Goal: Task Accomplishment & Management: Complete application form

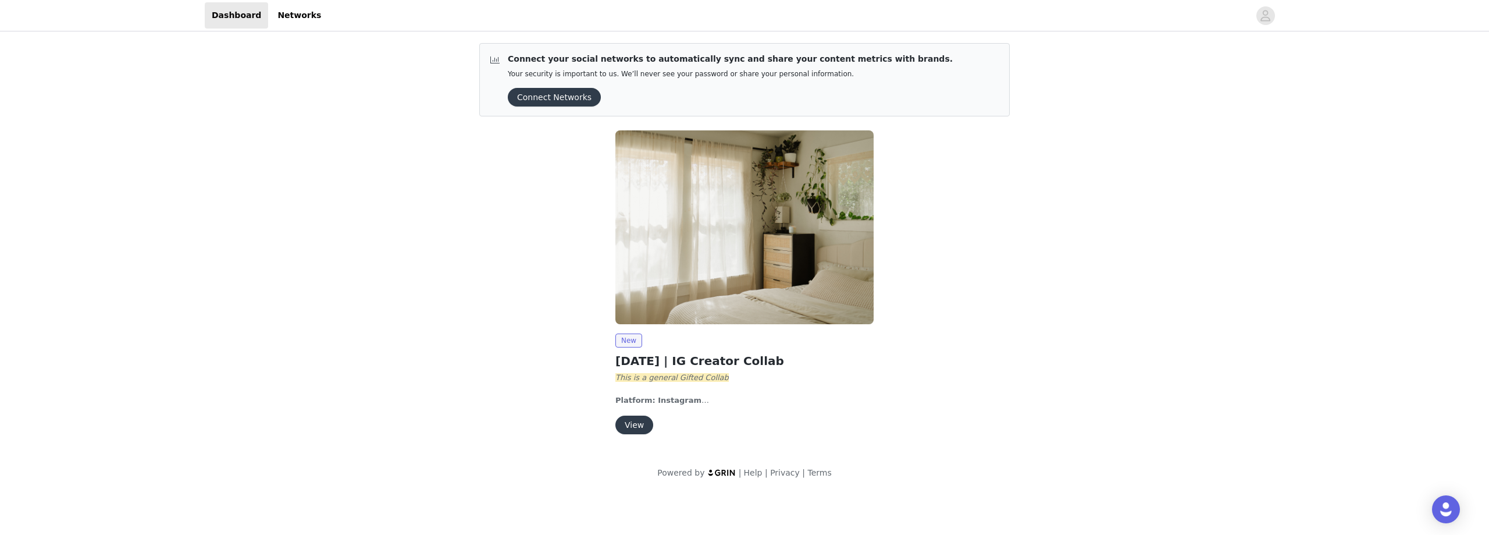
click at [634, 422] on button "View" at bounding box center [634, 424] width 38 height 19
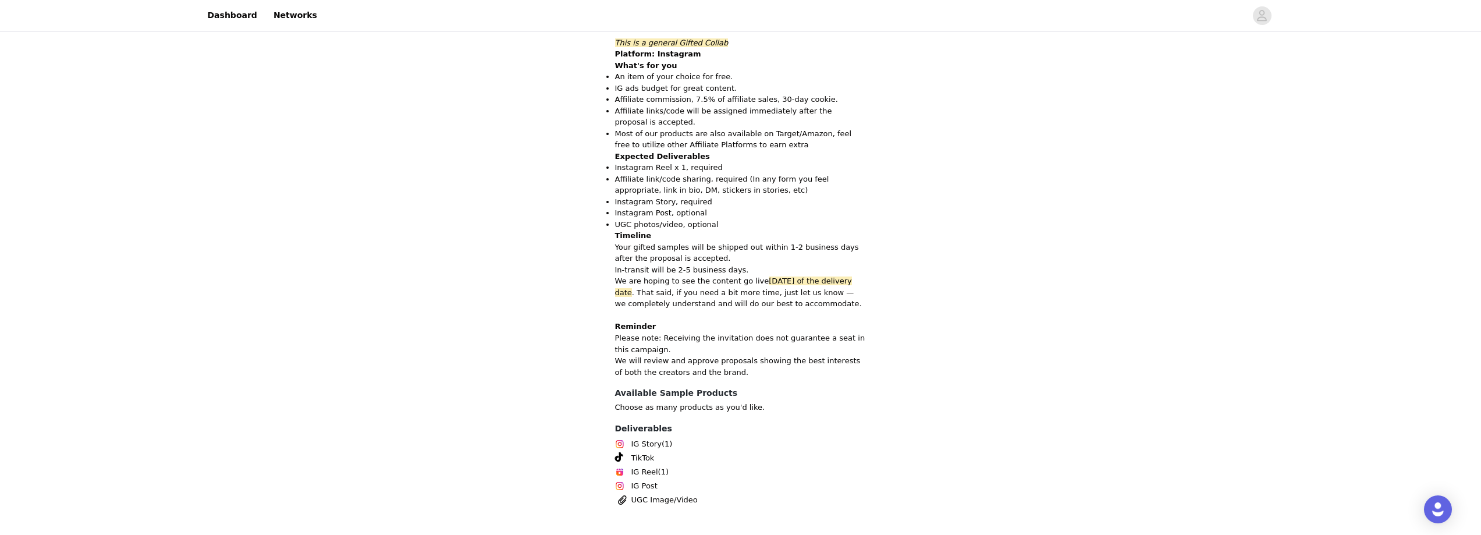
scroll to position [324, 0]
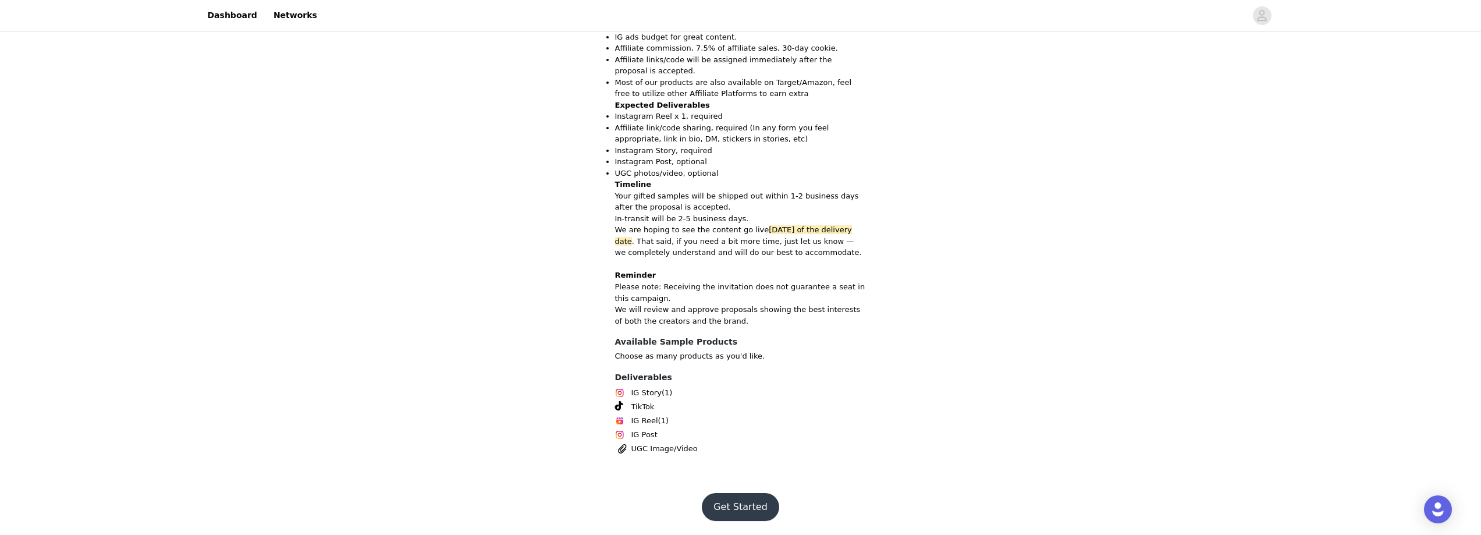
click at [759, 513] on button "Get Started" at bounding box center [740, 507] width 77 height 28
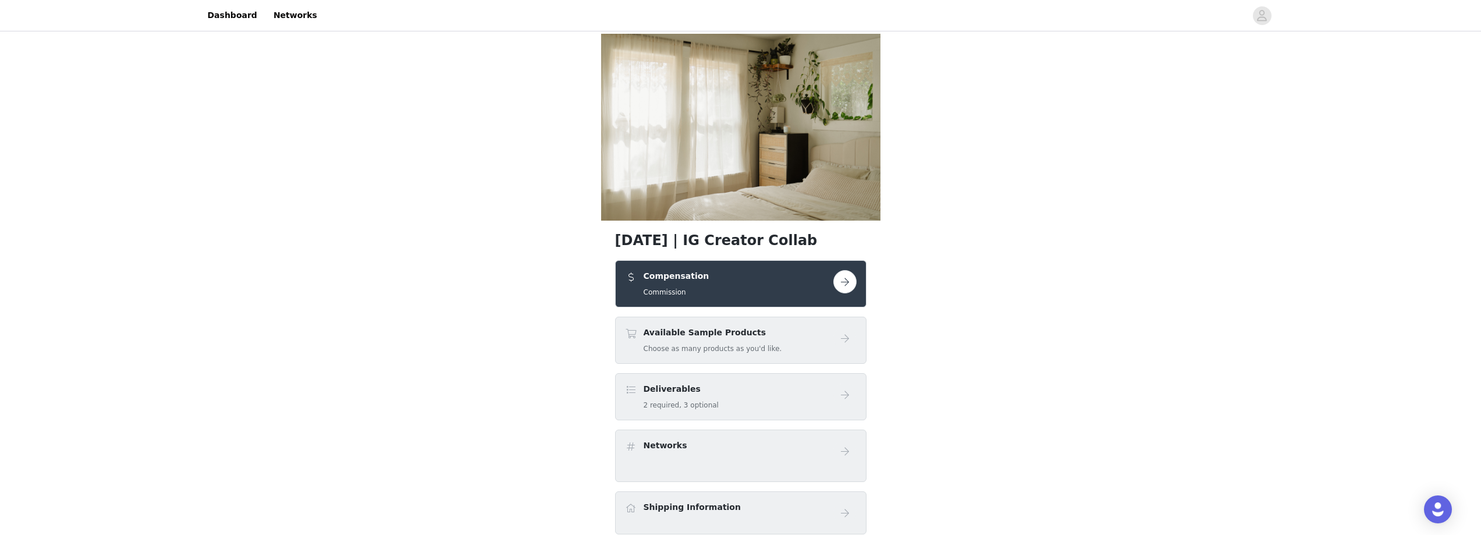
click at [849, 282] on button "button" at bounding box center [844, 281] width 23 height 23
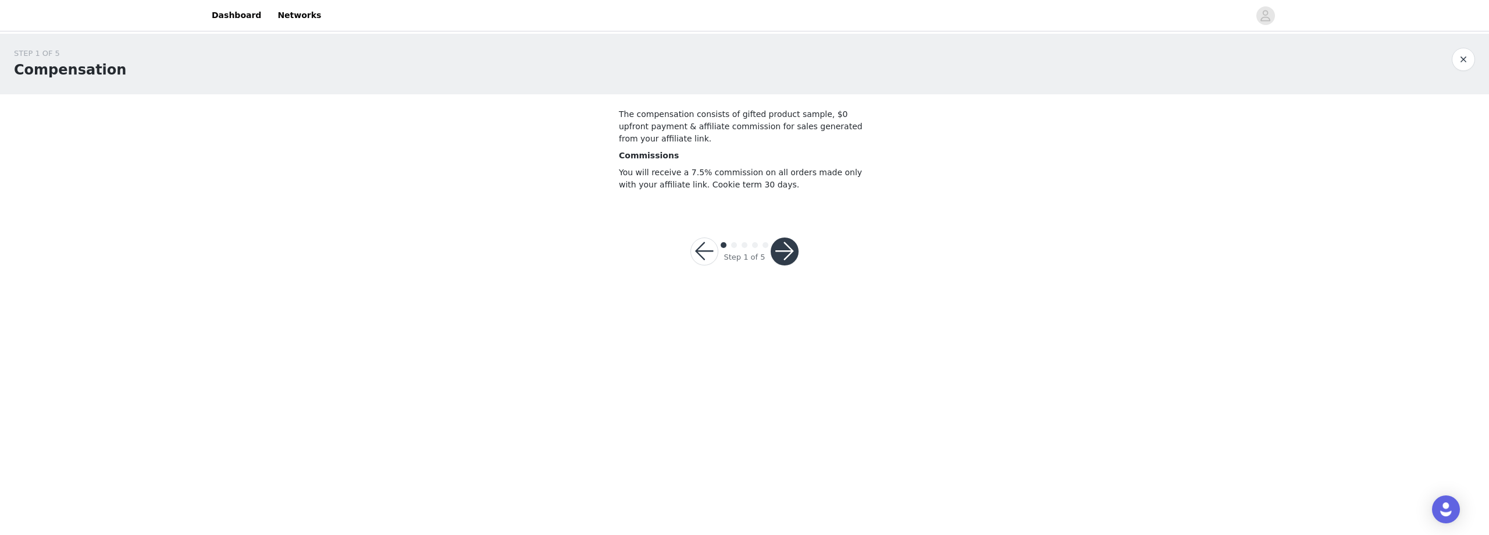
click at [793, 254] on button "button" at bounding box center [785, 251] width 28 height 28
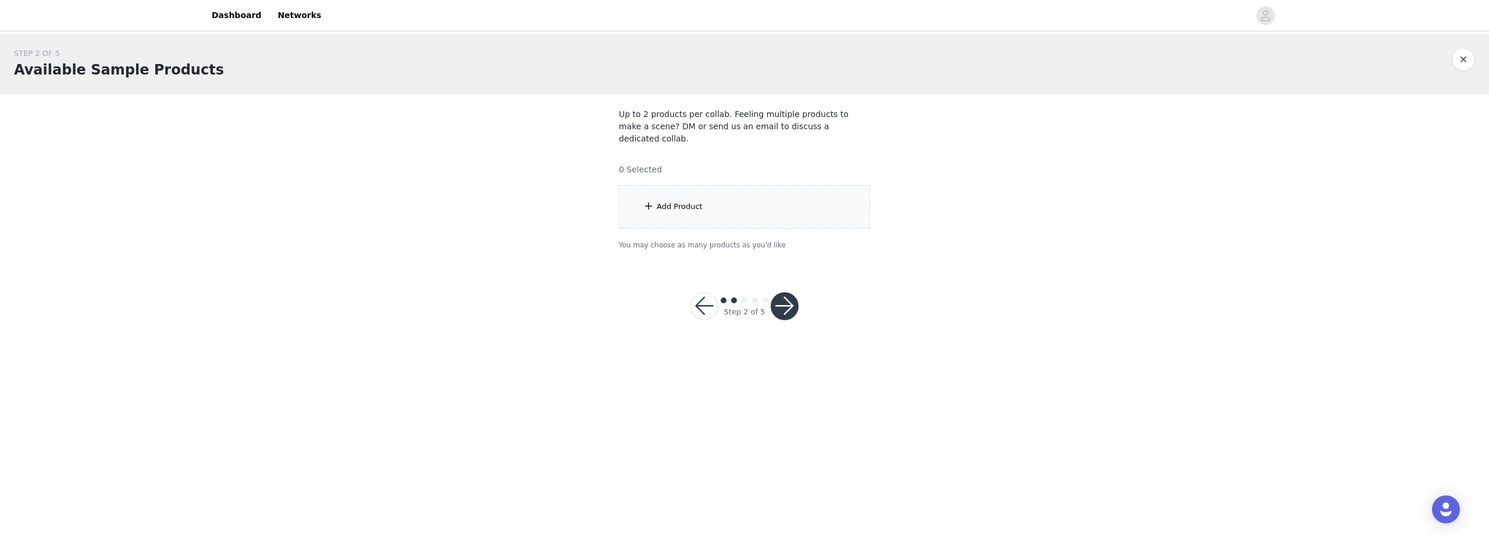
click at [698, 292] on button "button" at bounding box center [705, 306] width 28 height 28
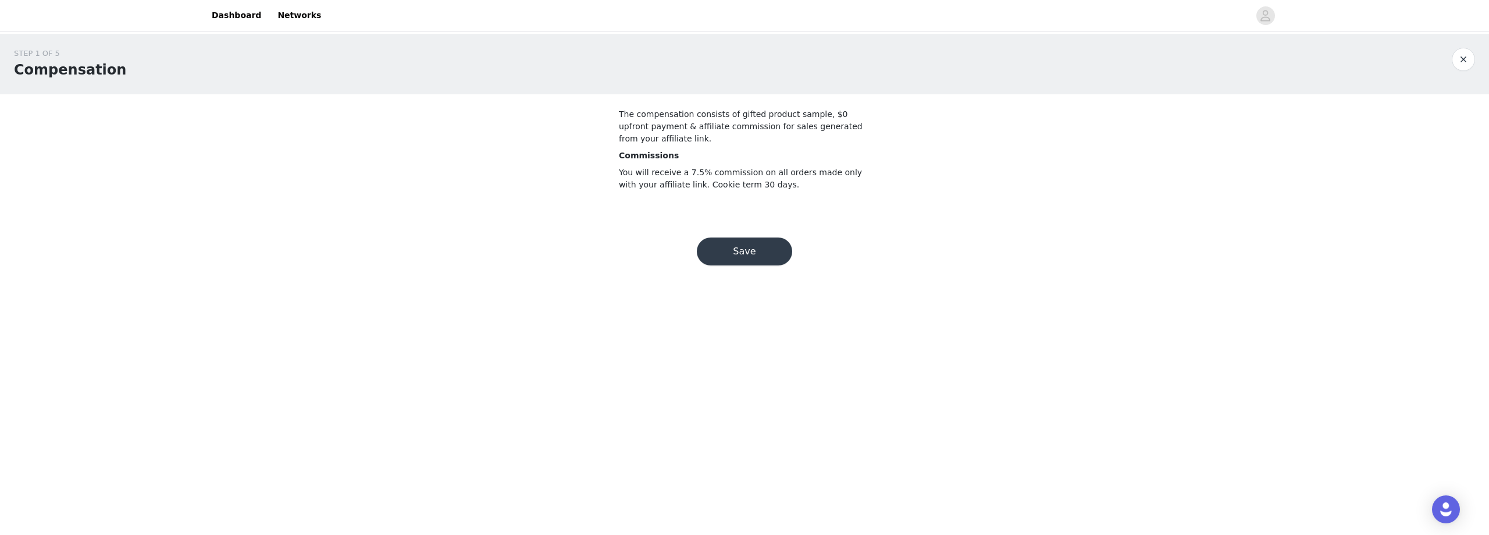
click at [735, 245] on button "Save" at bounding box center [744, 251] width 95 height 28
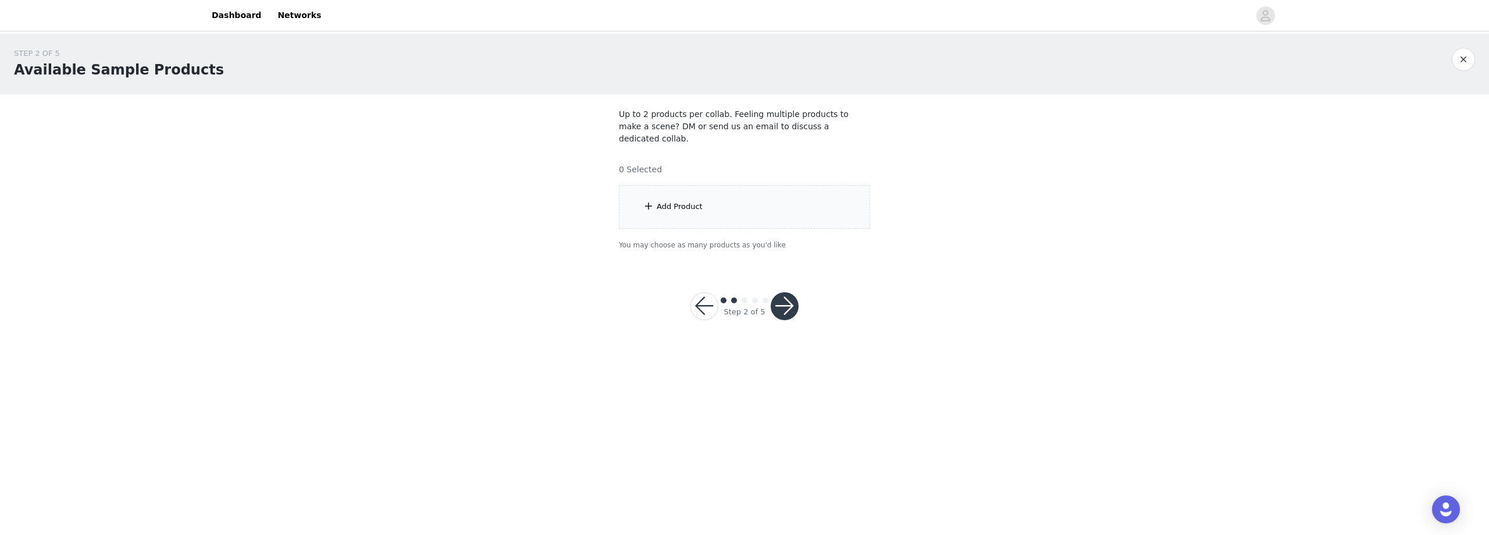
click at [793, 296] on button "button" at bounding box center [785, 306] width 28 height 28
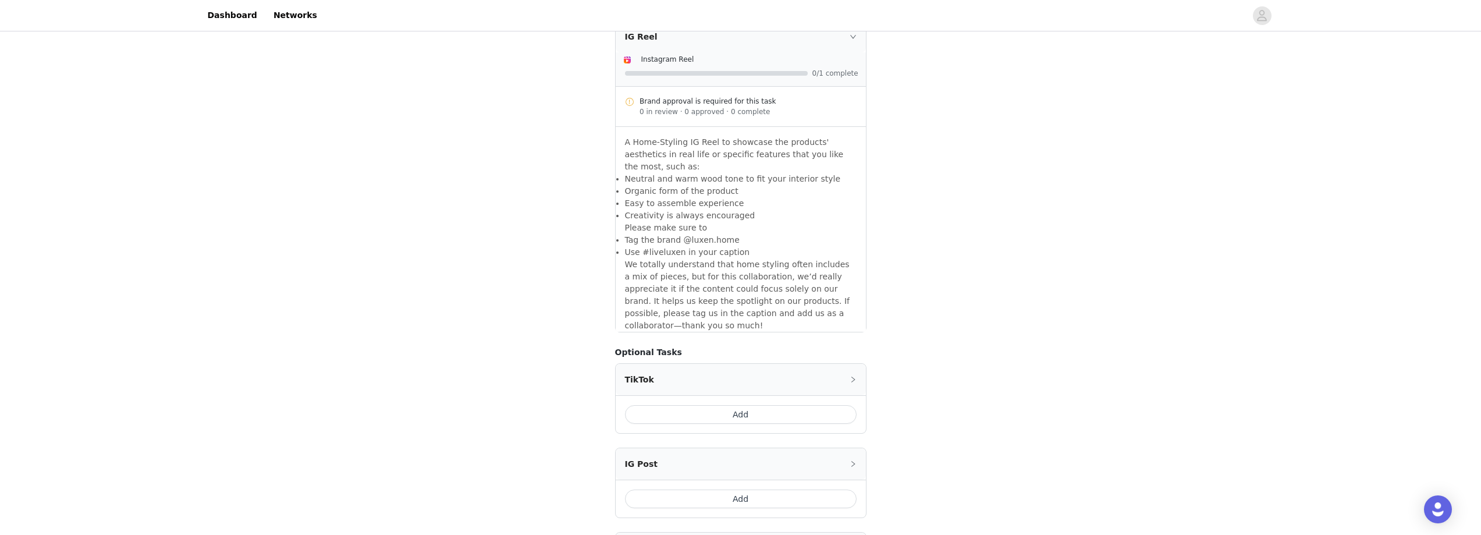
scroll to position [666, 0]
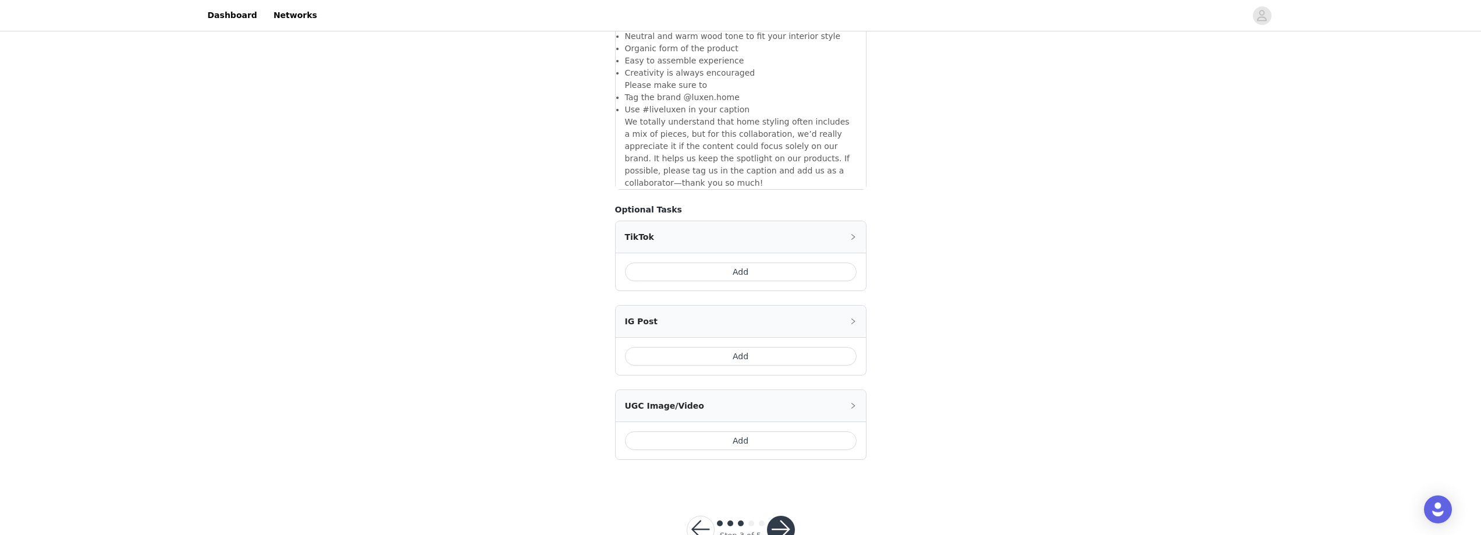
click at [767, 515] on button "button" at bounding box center [781, 529] width 28 height 28
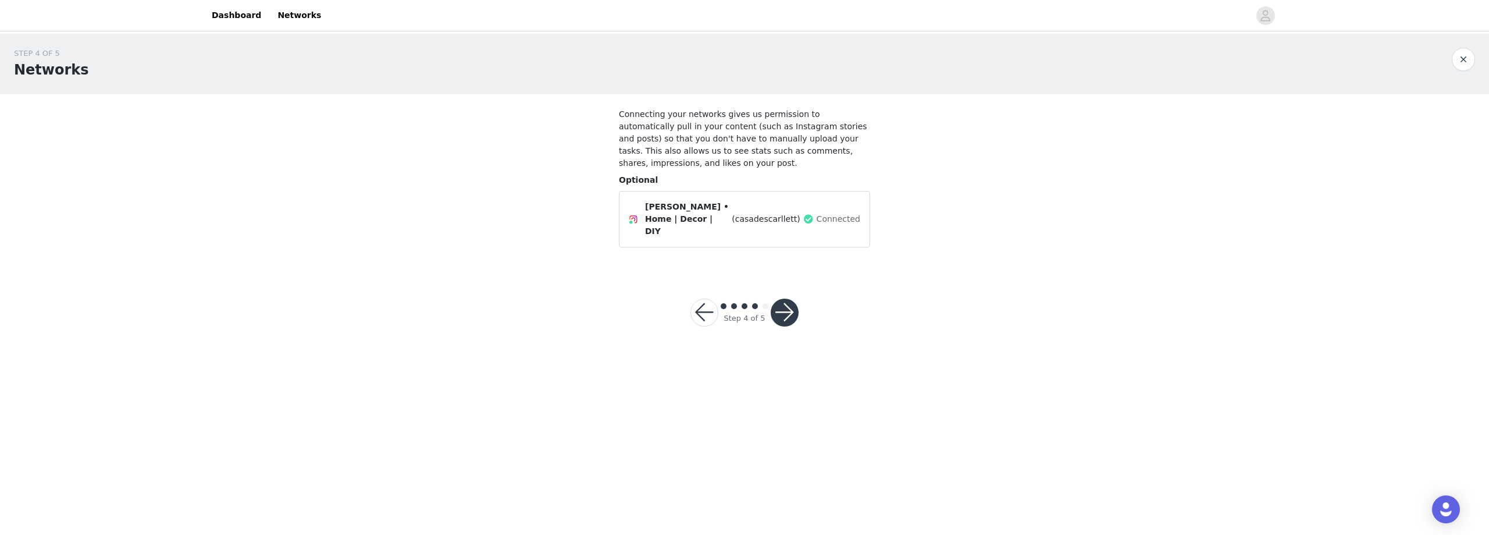
click at [792, 298] on button "button" at bounding box center [785, 312] width 28 height 28
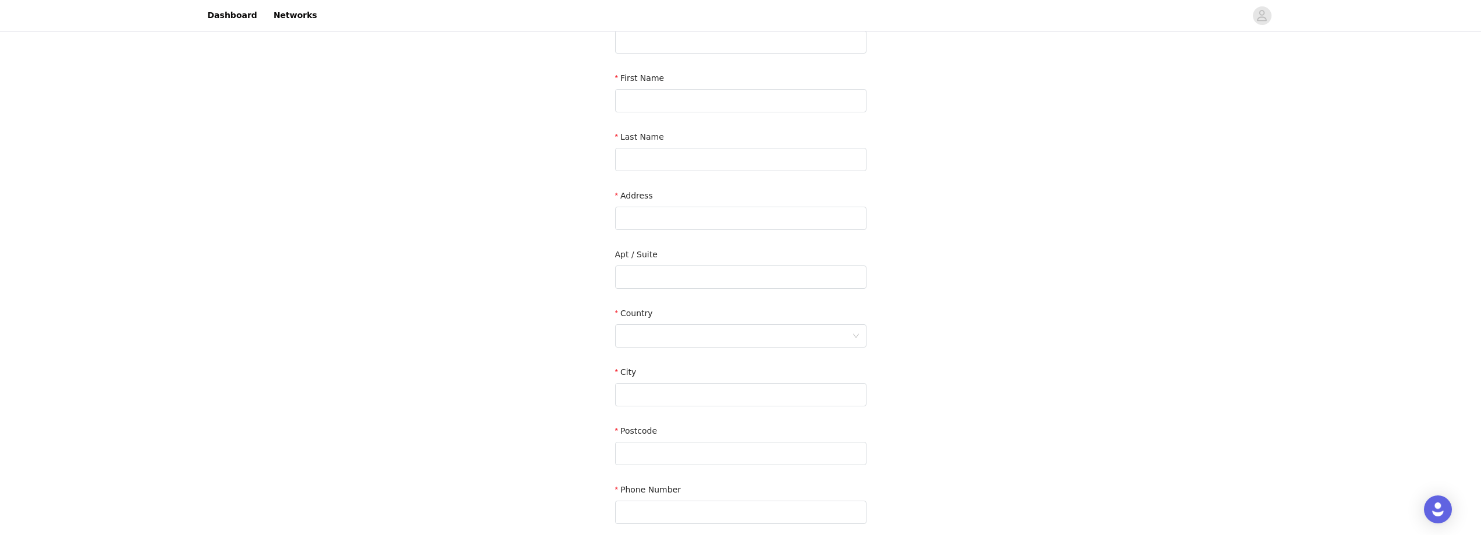
scroll to position [200, 0]
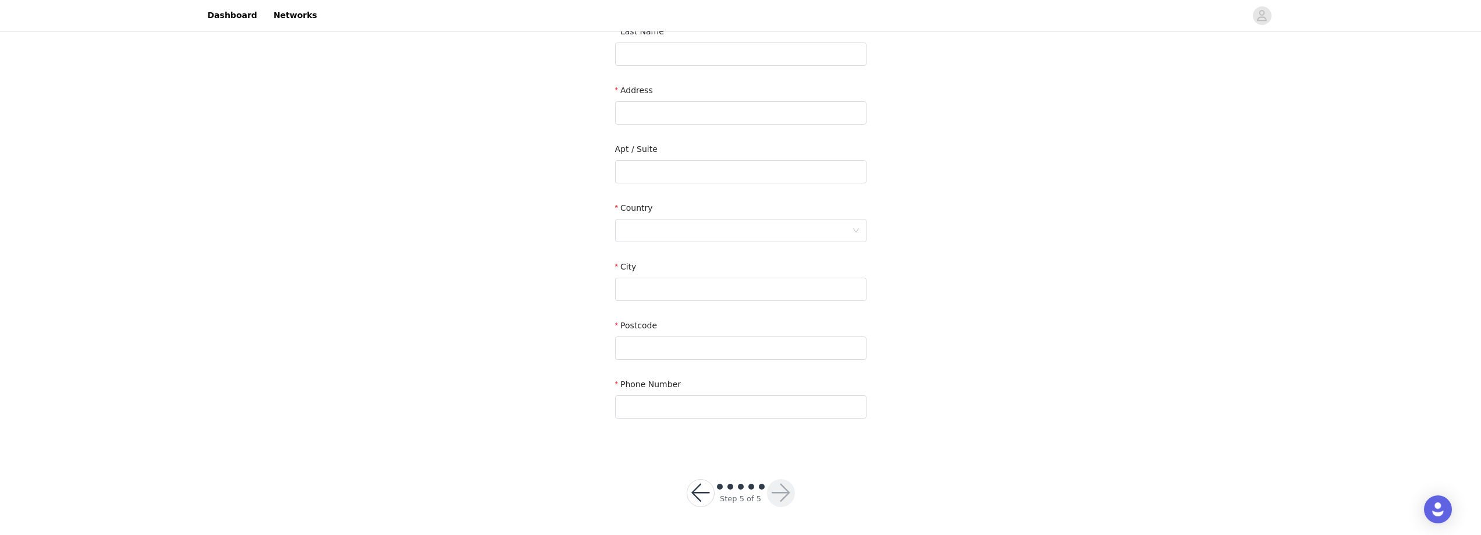
click at [704, 493] on button "button" at bounding box center [700, 493] width 28 height 28
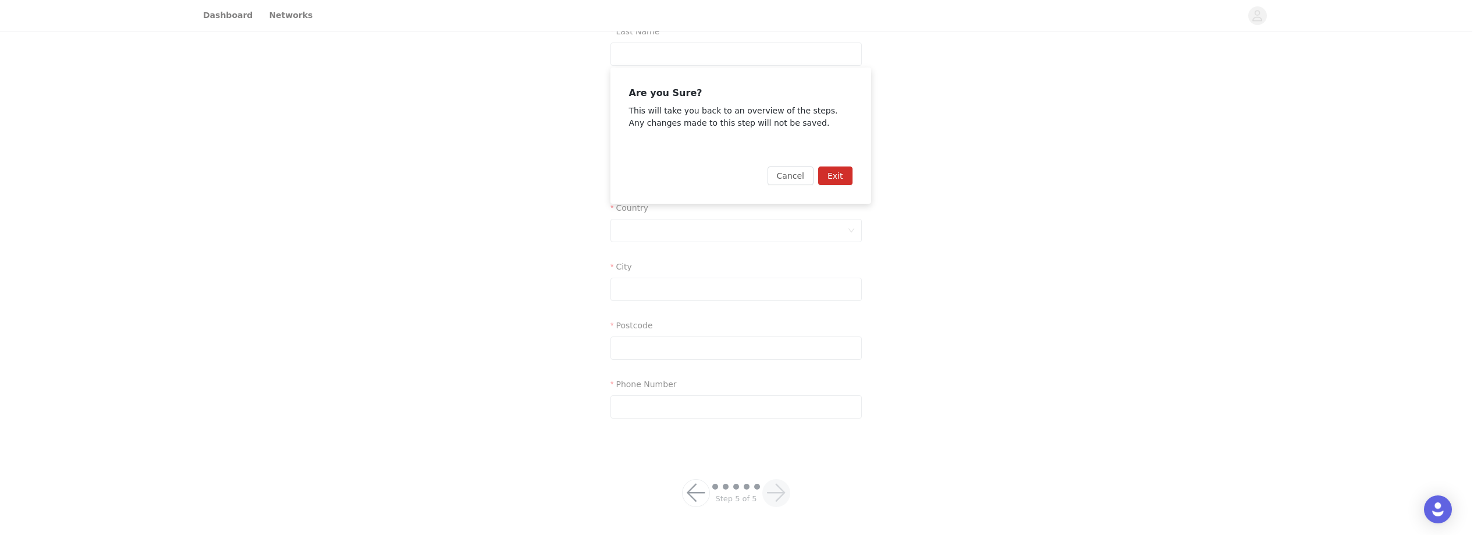
click at [834, 170] on button "Exit" at bounding box center [835, 175] width 34 height 19
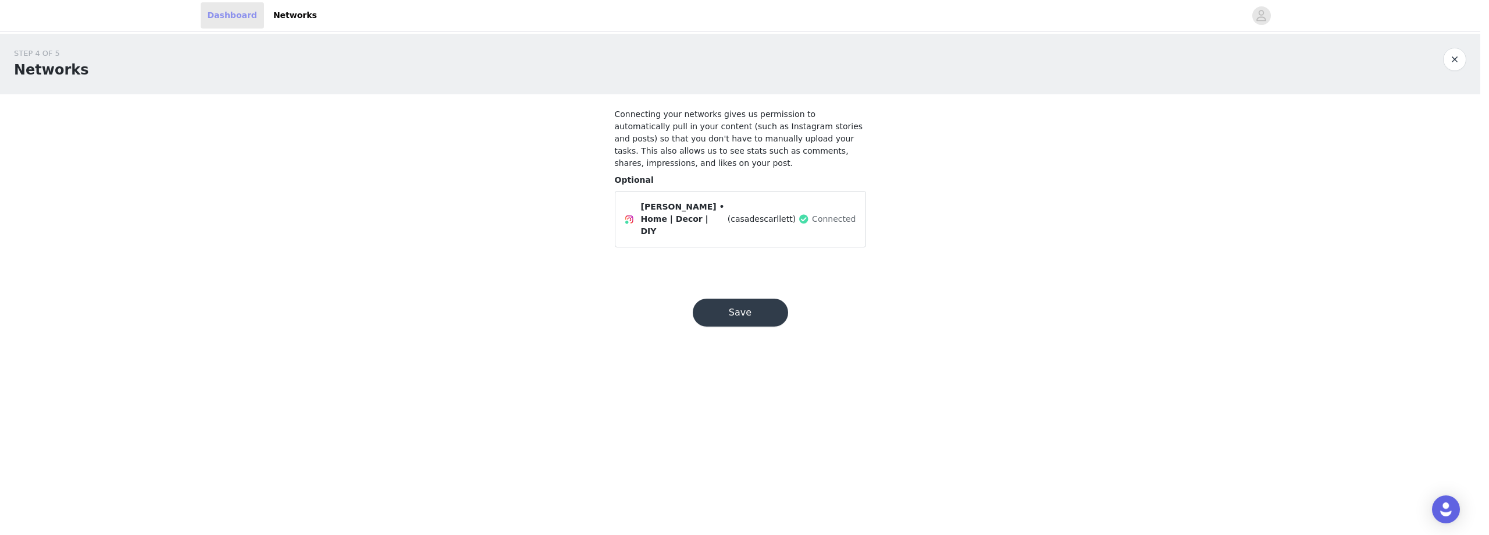
click at [230, 13] on link "Dashboard" at bounding box center [232, 15] width 63 height 26
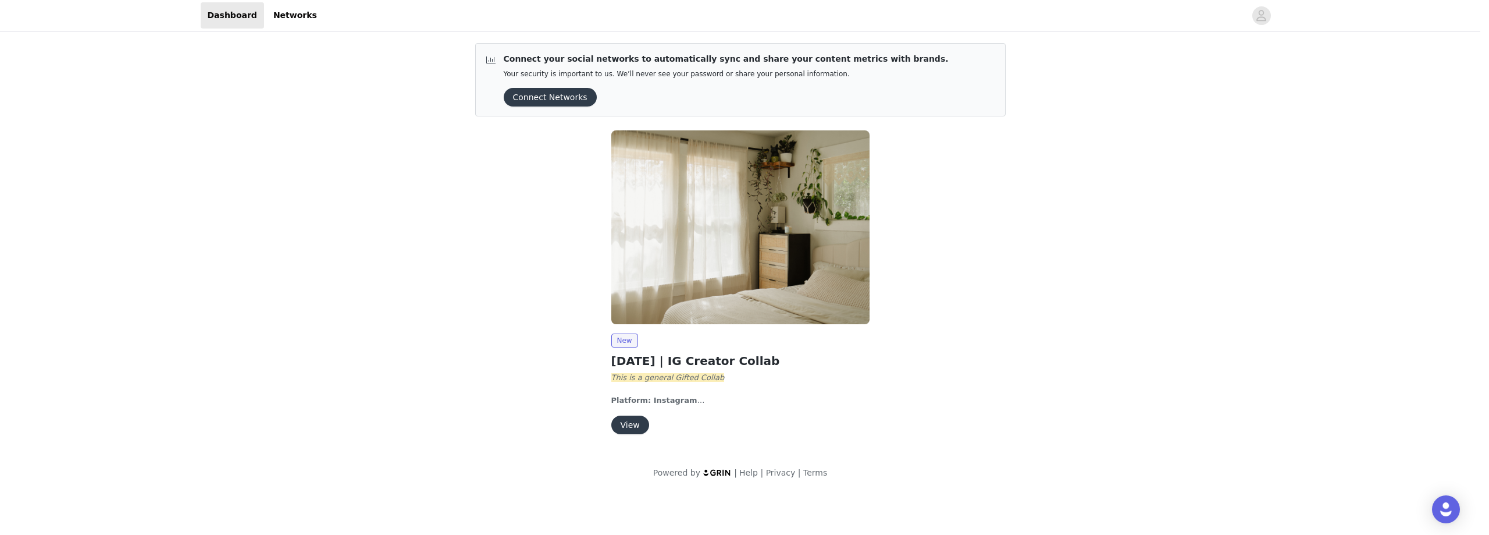
click at [639, 426] on button "View" at bounding box center [630, 424] width 38 height 19
